Goal: Task Accomplishment & Management: Use online tool/utility

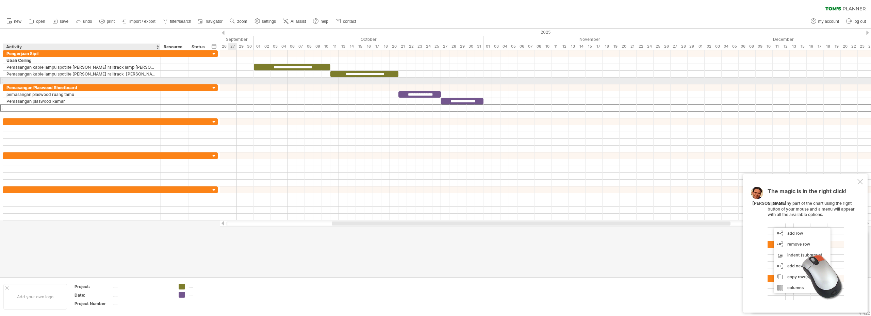
click at [23, 80] on div at bounding box center [81, 81] width 150 height 6
click at [2, 80] on div at bounding box center [1, 80] width 3 height 7
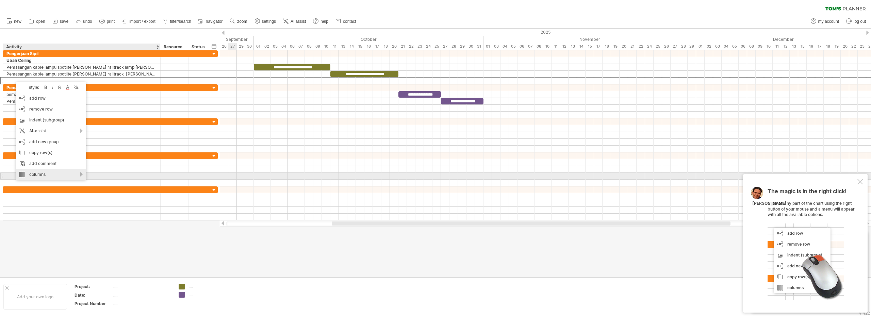
click at [81, 174] on div "columns" at bounding box center [51, 174] width 70 height 11
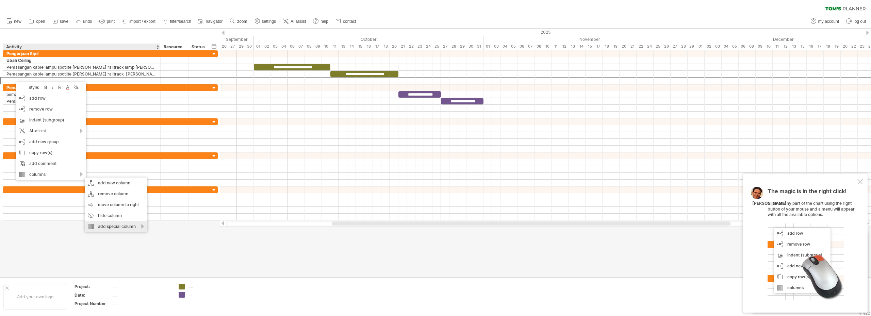
click at [141, 227] on div "add special column" at bounding box center [116, 226] width 63 height 11
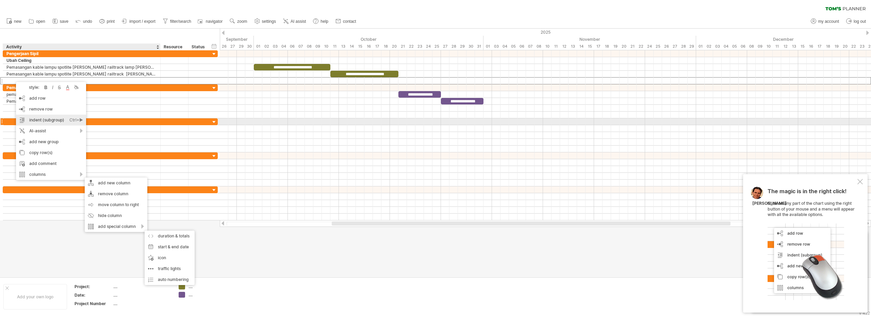
click at [80, 120] on div "Ctrl+►" at bounding box center [76, 120] width 14 height 11
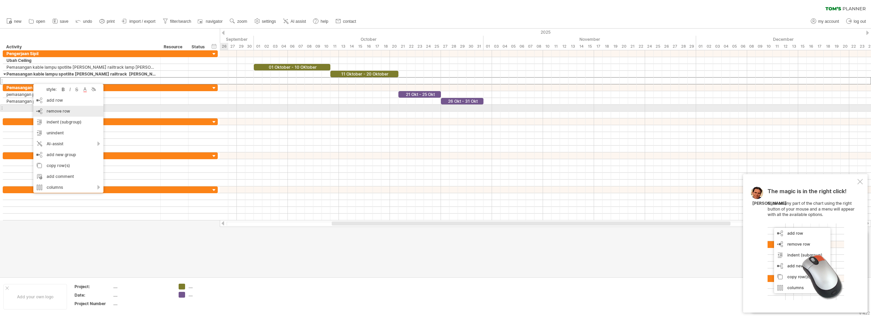
click at [71, 111] on div "remove row remove selected rows" at bounding box center [68, 111] width 70 height 11
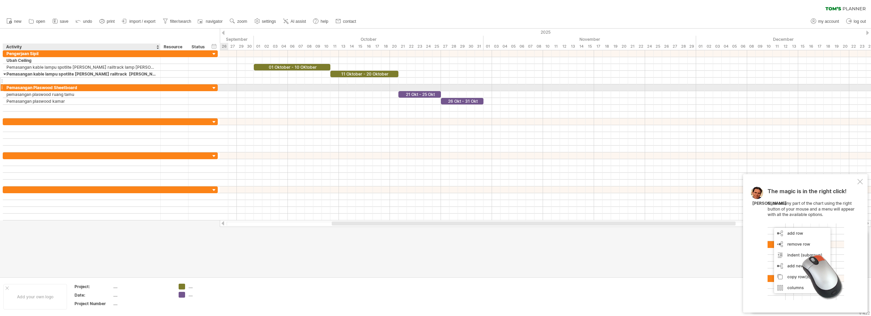
click at [47, 82] on div at bounding box center [81, 81] width 150 height 6
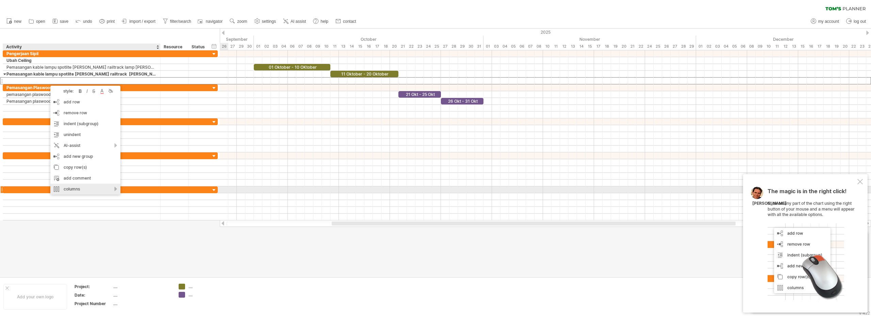
click at [90, 188] on div "columns" at bounding box center [85, 189] width 70 height 11
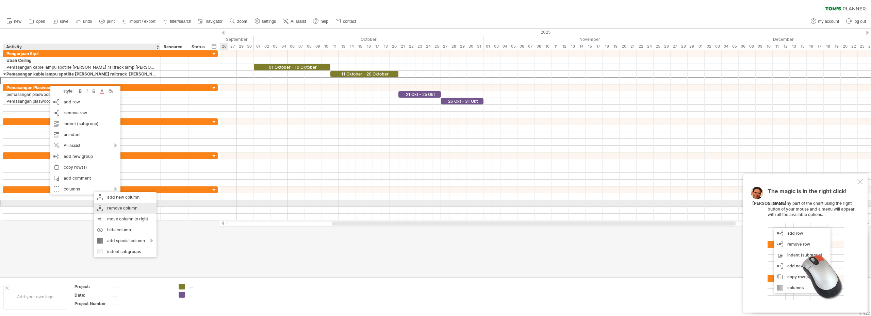
click at [131, 206] on div "remove column" at bounding box center [125, 208] width 63 height 11
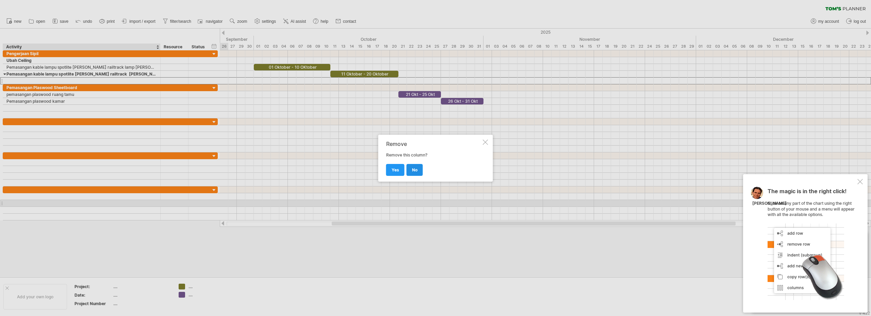
click at [419, 167] on link "no" at bounding box center [415, 170] width 16 height 12
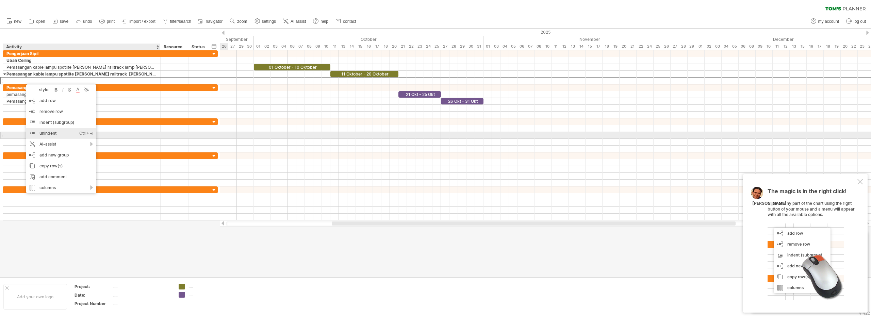
click at [77, 135] on div "unindent Ctrl+◄ Cmd+◄" at bounding box center [61, 133] width 70 height 11
click at [92, 145] on div "AI-assist" at bounding box center [61, 144] width 70 height 11
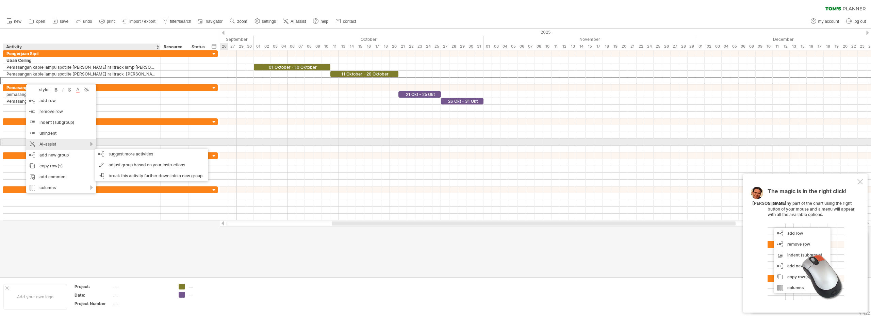
click at [92, 145] on div "AI-assist" at bounding box center [61, 144] width 70 height 11
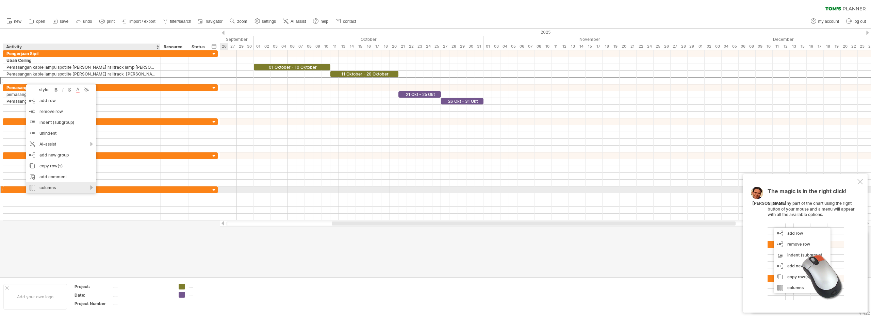
click at [87, 187] on div "columns" at bounding box center [61, 187] width 70 height 11
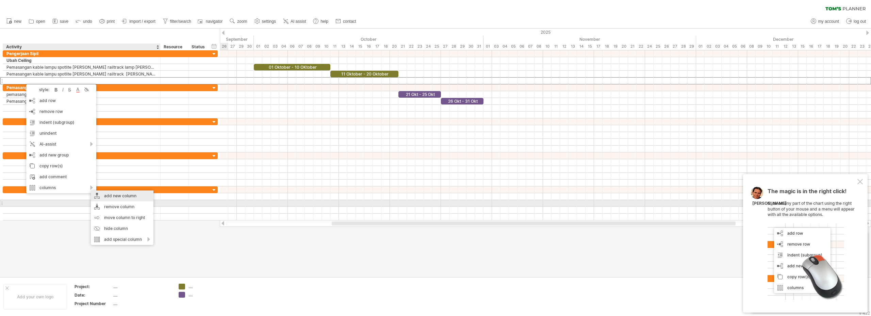
click at [125, 200] on div "add new column" at bounding box center [122, 196] width 63 height 11
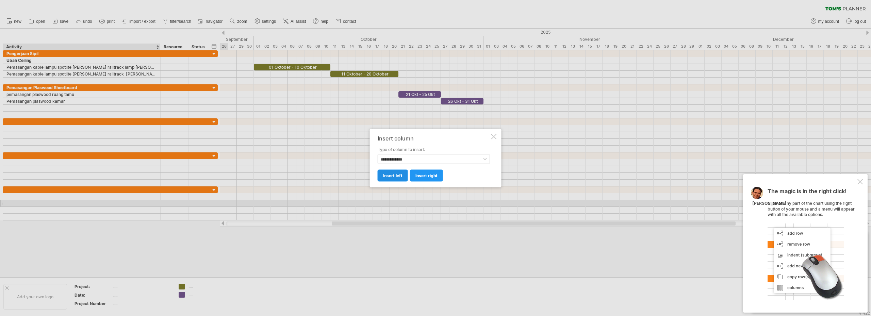
click at [391, 178] on link "insert left" at bounding box center [393, 175] width 30 height 12
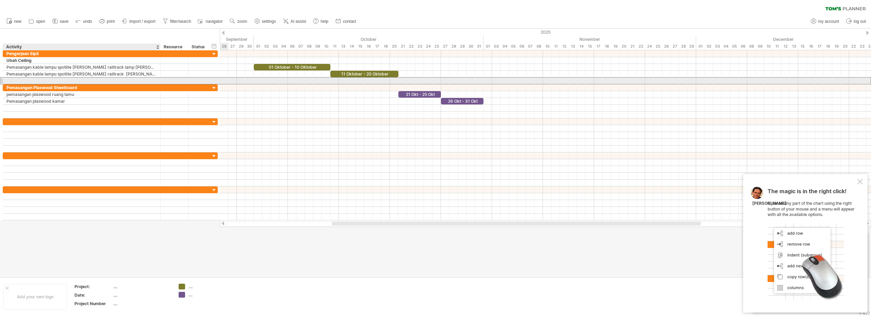
click at [35, 82] on div at bounding box center [81, 81] width 150 height 6
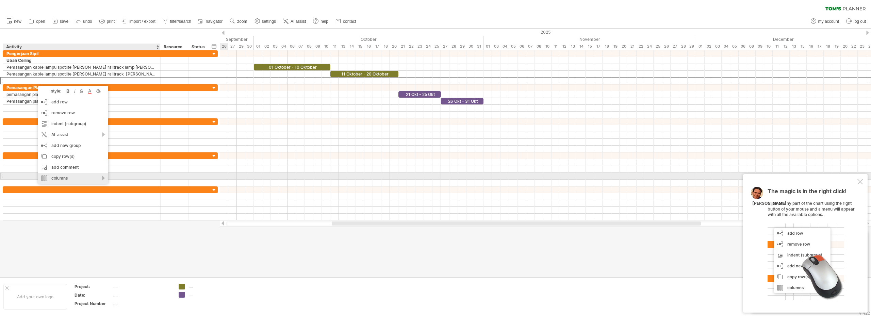
click at [105, 178] on div "columns" at bounding box center [73, 178] width 70 height 11
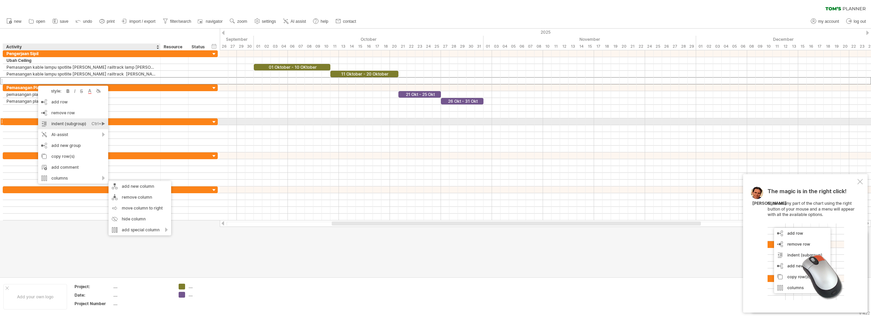
click at [83, 125] on div "indent (subgroup) Ctrl+► Cmd+►" at bounding box center [73, 123] width 70 height 11
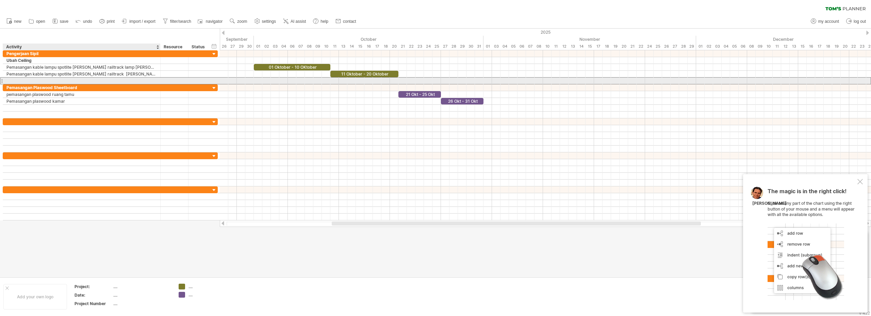
click at [43, 82] on div at bounding box center [81, 81] width 150 height 6
click at [3, 80] on div at bounding box center [1, 80] width 3 height 7
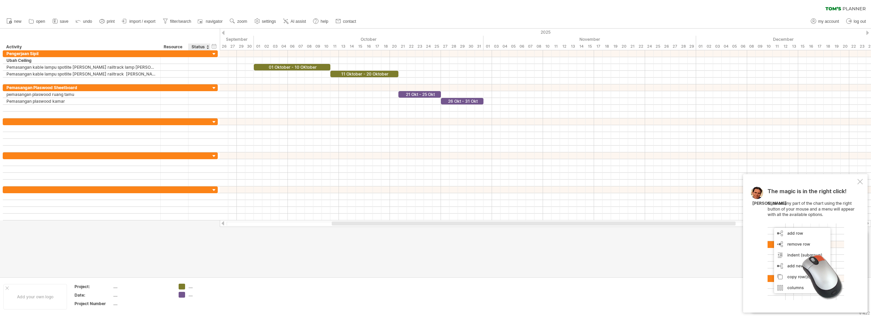
click at [216, 252] on div at bounding box center [435, 153] width 871 height 248
